Goal: Transaction & Acquisition: Purchase product/service

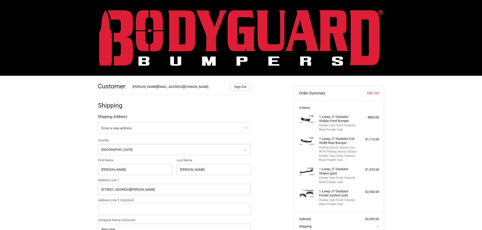
select select "US"
select select "NC"
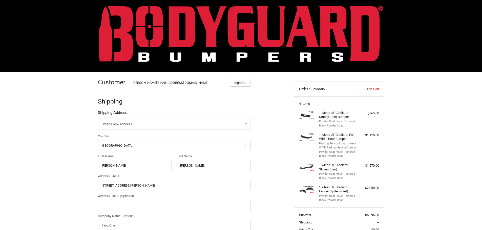
click at [128, 21] on img at bounding box center [241, 34] width 284 height 56
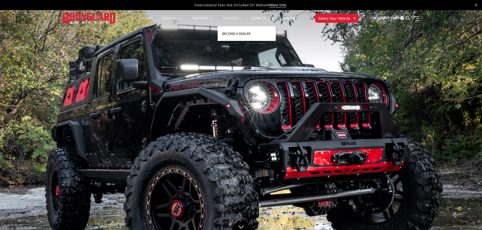
click at [234, 34] on link "Become a Dealer" at bounding box center [247, 34] width 54 height 10
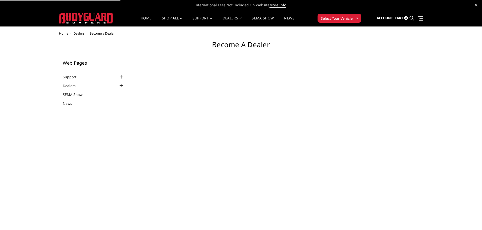
select select "US"
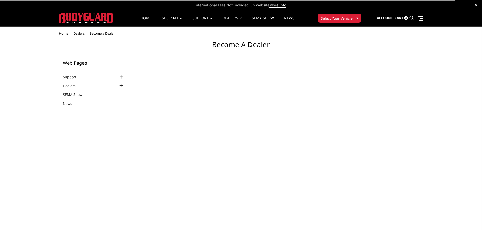
select select "US"
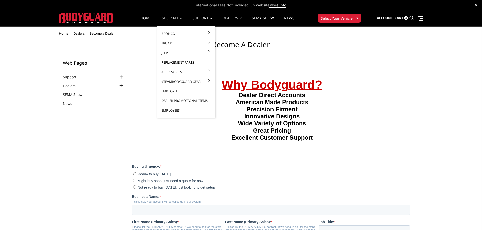
click at [165, 63] on link "Replacement Parts" at bounding box center [186, 63] width 54 height 10
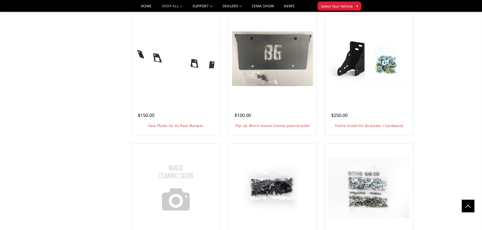
scroll to position [430, 0]
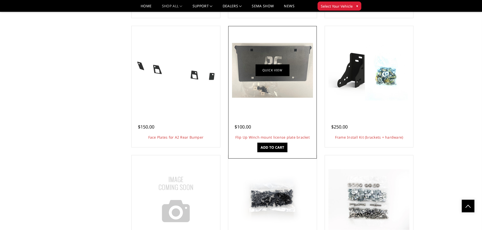
click at [289, 75] on figure "Quick view" at bounding box center [272, 70] width 86 height 86
click at [276, 84] on img at bounding box center [272, 70] width 81 height 55
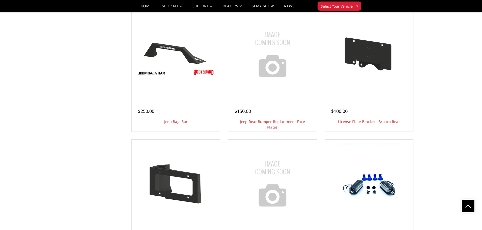
scroll to position [784, 0]
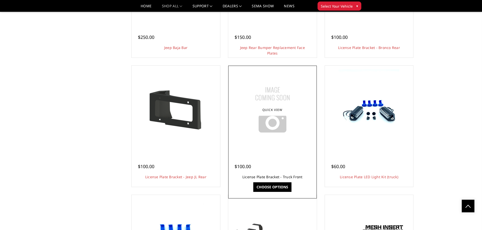
click at [268, 176] on link "License Plate Bracket - Truck Front" at bounding box center [272, 177] width 60 height 5
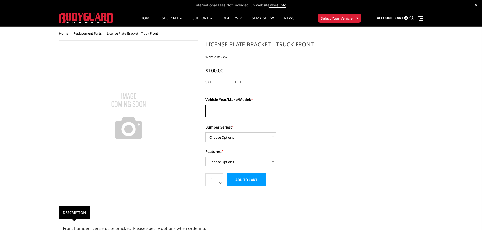
click at [253, 112] on textarea "Vehicle Year/Make/Model: *" at bounding box center [275, 111] width 140 height 13
type textarea "24 Ram 3500"
click at [249, 137] on select "Choose Options Freedom Series - truck front (winch) Freedom Series - truck fron…" at bounding box center [240, 138] width 71 height 10
select select "1313"
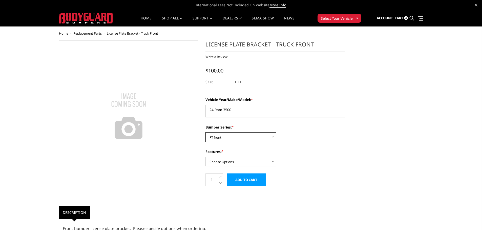
click at [205, 133] on select "Choose Options Freedom Series - truck front (winch) Freedom Series - truck fron…" at bounding box center [240, 138] width 71 height 10
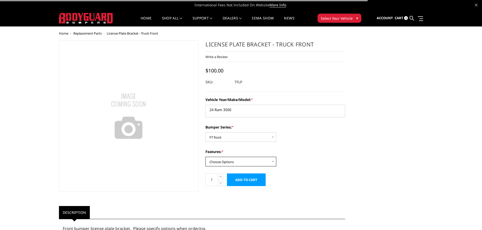
click at [229, 160] on select "Choose Options Winch Mount Non-Winch Mount" at bounding box center [240, 162] width 71 height 10
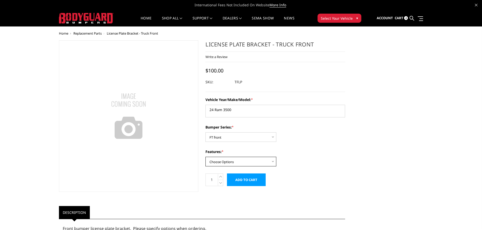
select select "1677"
click at [205, 157] on select "Choose Options Winch Mount Non-Winch Mount" at bounding box center [240, 162] width 71 height 10
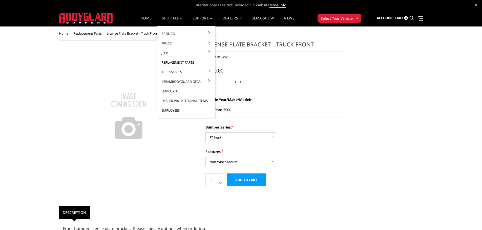
click at [169, 62] on link "Replacement Parts" at bounding box center [186, 63] width 54 height 10
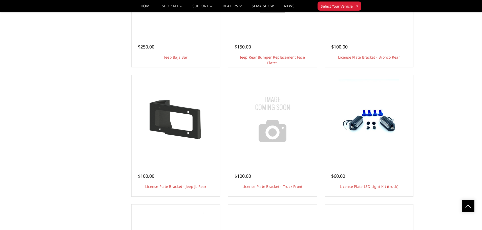
scroll to position [784, 0]
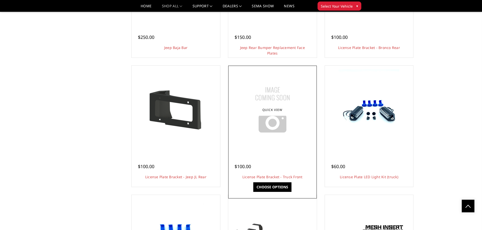
click at [274, 140] on img at bounding box center [272, 109] width 63 height 63
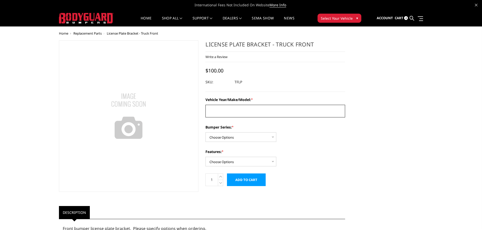
click at [238, 108] on textarea "Vehicle Year/Make/Model: *" at bounding box center [275, 111] width 140 height 13
click at [240, 137] on select "Choose Options Freedom Series - truck front (winch) Freedom Series - truck fron…" at bounding box center [240, 138] width 71 height 10
select select "1313"
click at [205, 133] on select "Choose Options Freedom Series - truck front (winch) Freedom Series - truck fron…" at bounding box center [240, 138] width 71 height 10
click at [249, 162] on select "Choose Options Winch Mount Non-Winch Mount" at bounding box center [240, 162] width 71 height 10
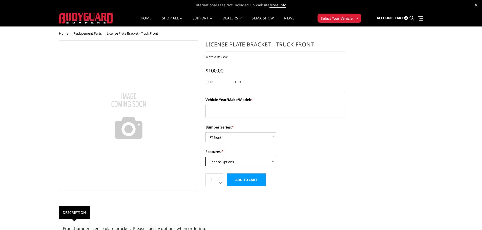
select select "1677"
click at [205, 157] on select "Choose Options Winch Mount Non-Winch Mount" at bounding box center [240, 162] width 71 height 10
